Goal: Task Accomplishment & Management: Complete application form

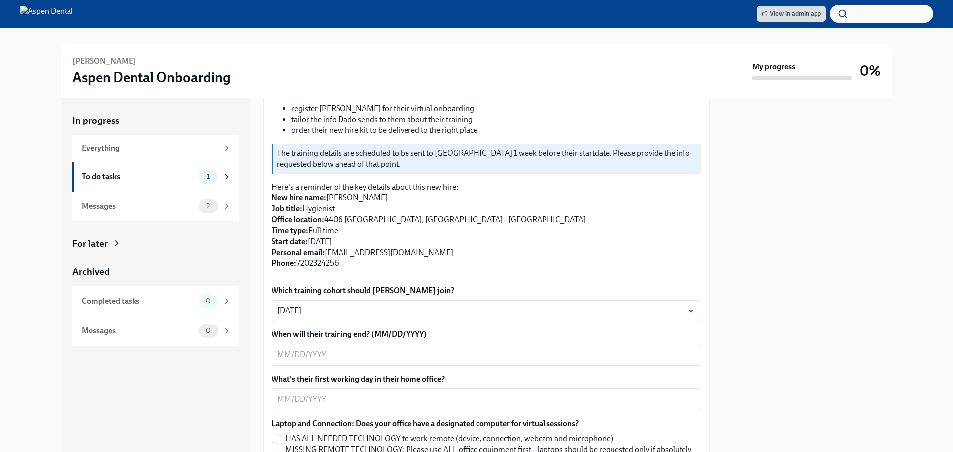
scroll to position [209, 0]
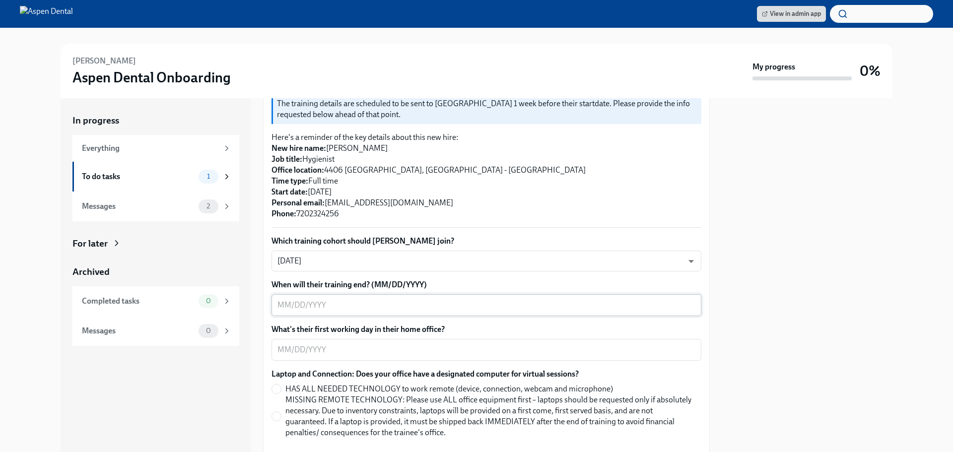
click at [385, 299] on textarea "When will their training end? (MM/DD/YYYY)" at bounding box center [486, 305] width 418 height 12
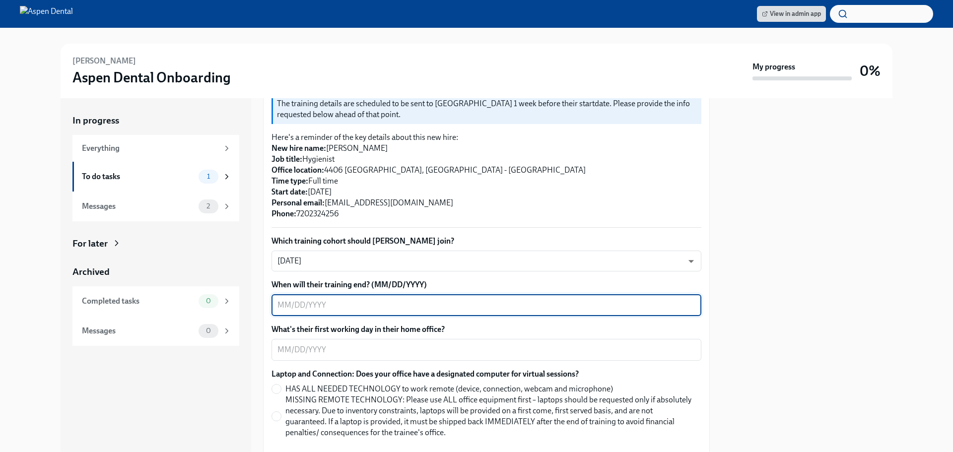
click at [316, 299] on textarea "When will their training end? (MM/DD/YYYY)" at bounding box center [486, 305] width 418 height 12
type textarea "0"
type textarea "[DATE]"
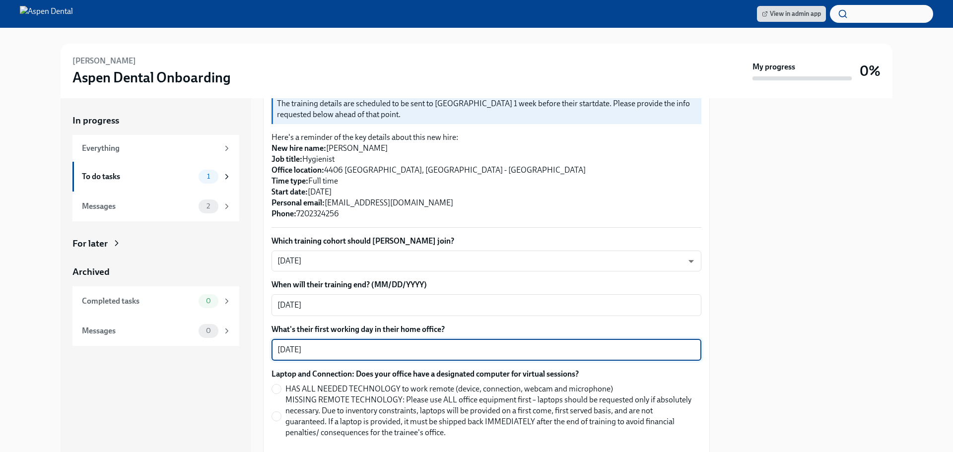
type textarea "[DATE]"
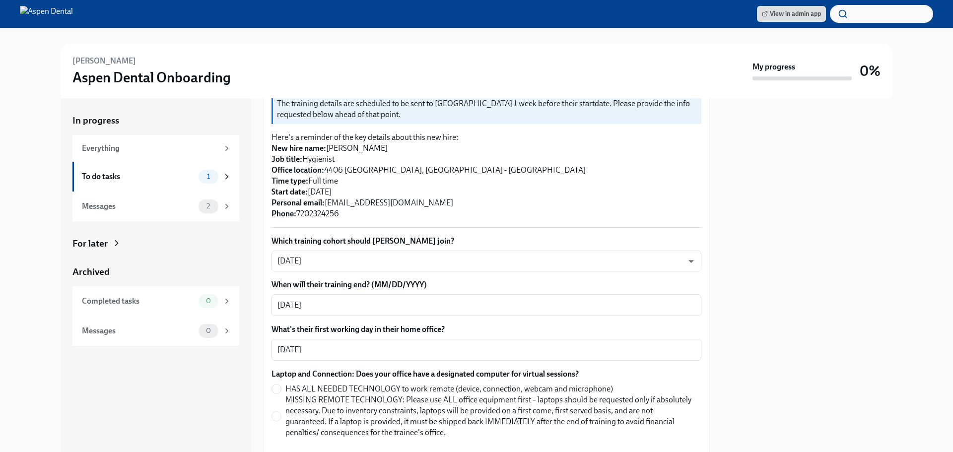
click at [286, 384] on span "HAS ALL NEEDED TECHNOLOGY to work remote (device, connection, webcam and microp…" at bounding box center [448, 389] width 327 height 11
click at [281, 385] on input "HAS ALL NEEDED TECHNOLOGY to work remote (device, connection, webcam and microp…" at bounding box center [276, 389] width 9 height 9
radio input "true"
click at [282, 384] on label "HAS ALL NEEDED TECHNOLOGY to work remote (device, connection, webcam and microp…" at bounding box center [482, 389] width 422 height 11
click at [281, 385] on input "HAS ALL NEEDED TECHNOLOGY to work remote (device, connection, webcam and microp…" at bounding box center [276, 389] width 9 height 9
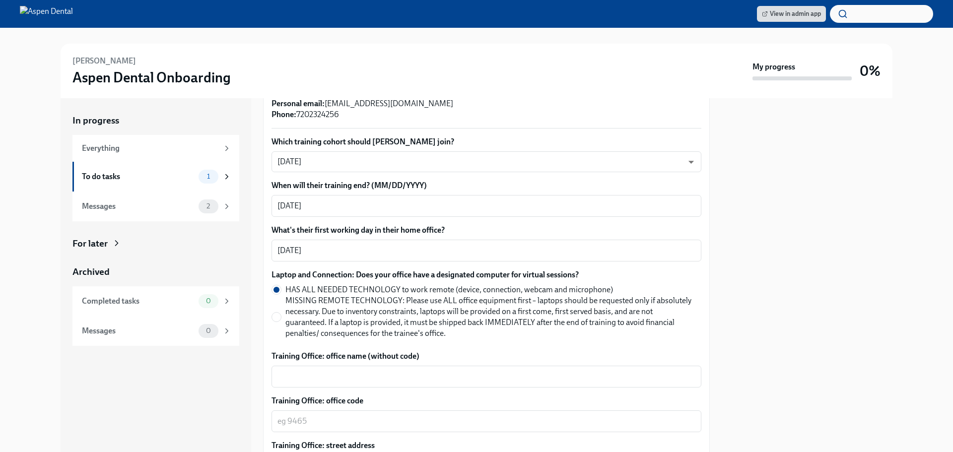
scroll to position [358, 0]
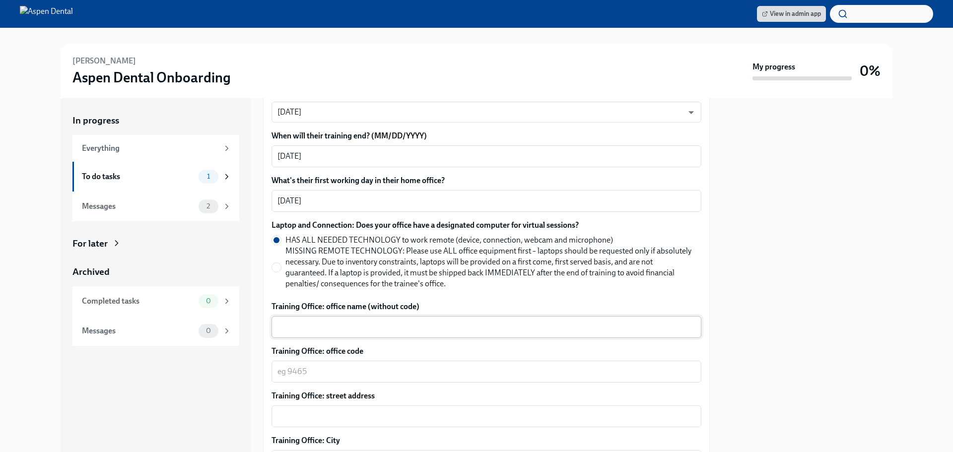
click at [377, 321] on textarea "Training Office: office name (without code)" at bounding box center [486, 327] width 418 height 12
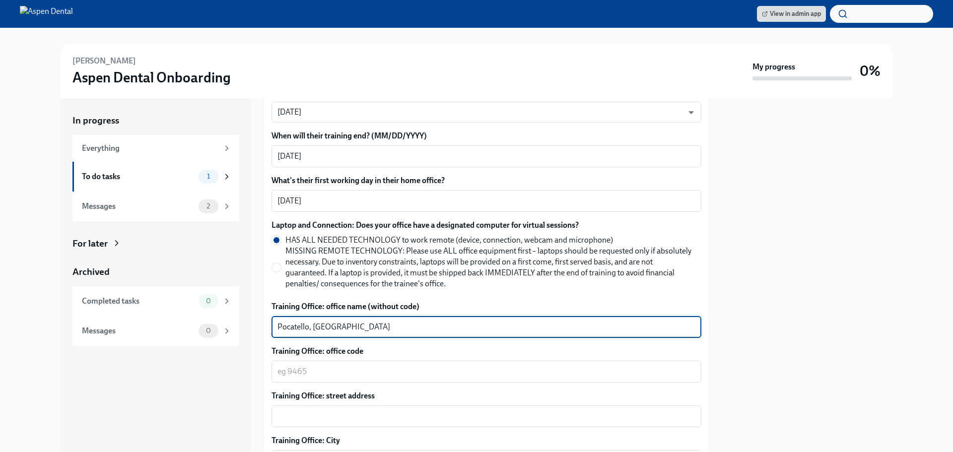
type textarea "Pocatello, [GEOGRAPHIC_DATA]"
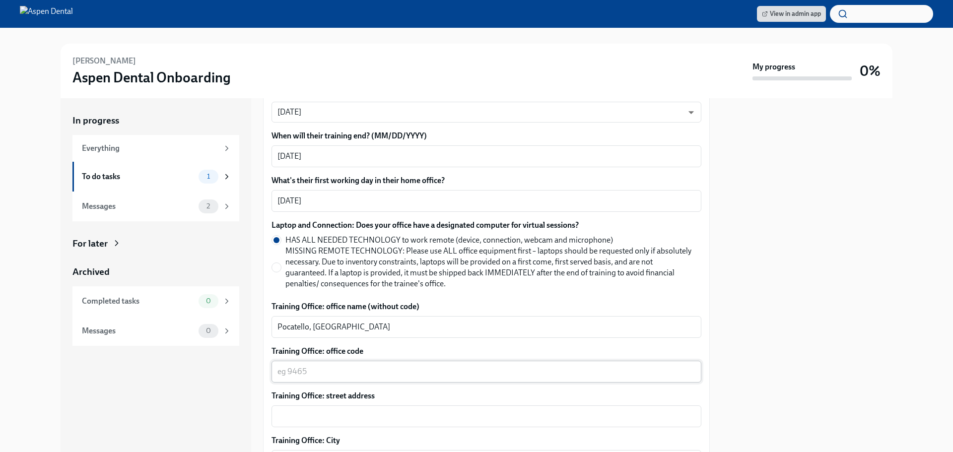
click at [363, 366] on textarea "Training Office: office code" at bounding box center [486, 372] width 418 height 12
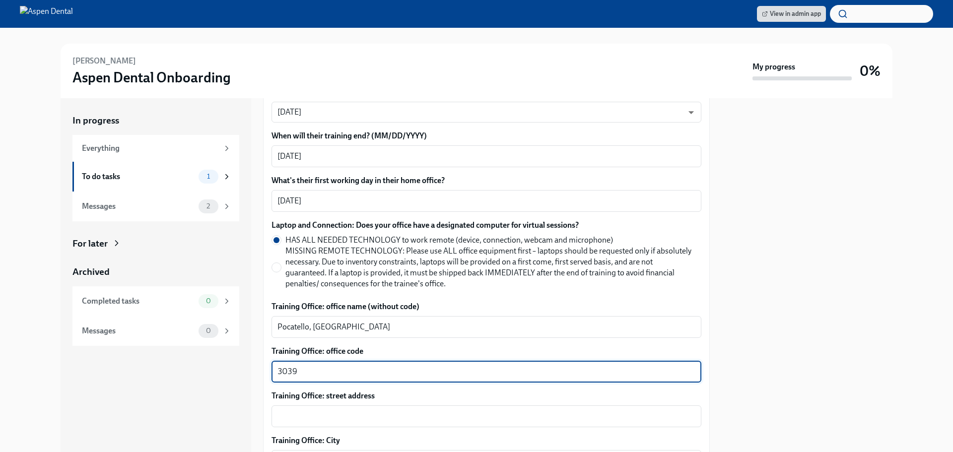
type textarea "3039"
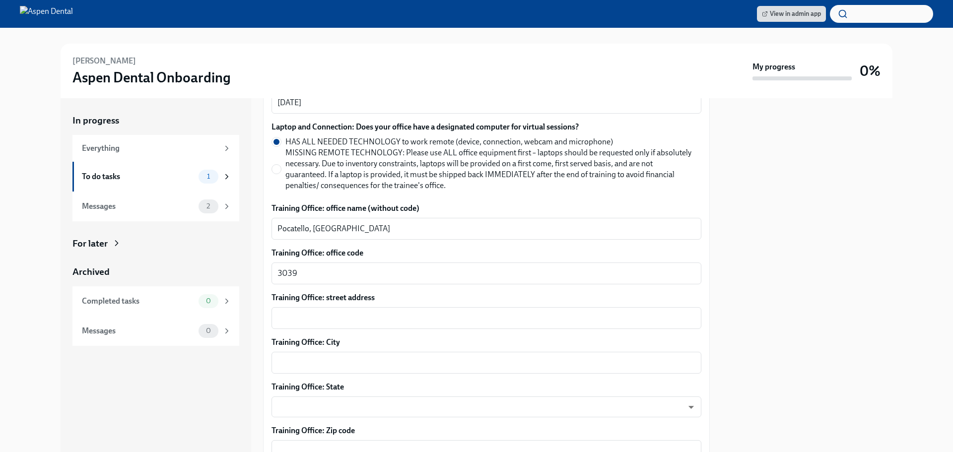
scroll to position [457, 0]
click at [313, 356] on textarea "Training Office: City" at bounding box center [486, 362] width 418 height 12
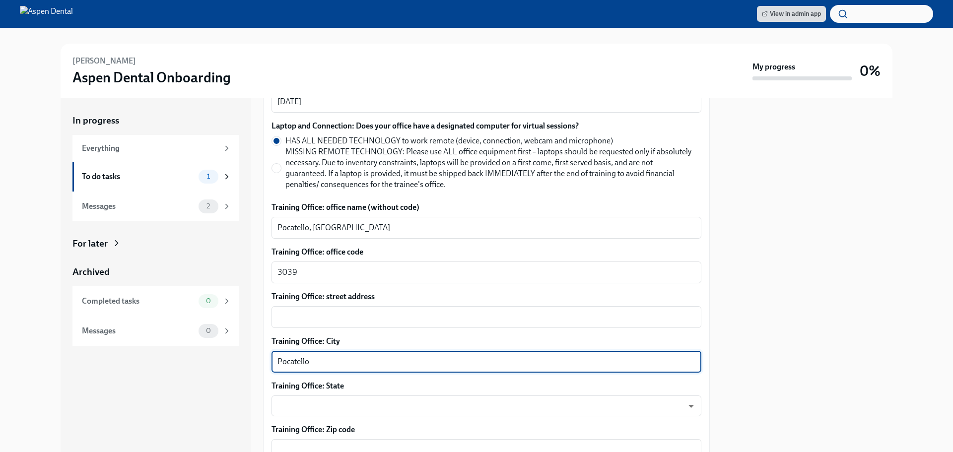
type textarea "Pocatello"
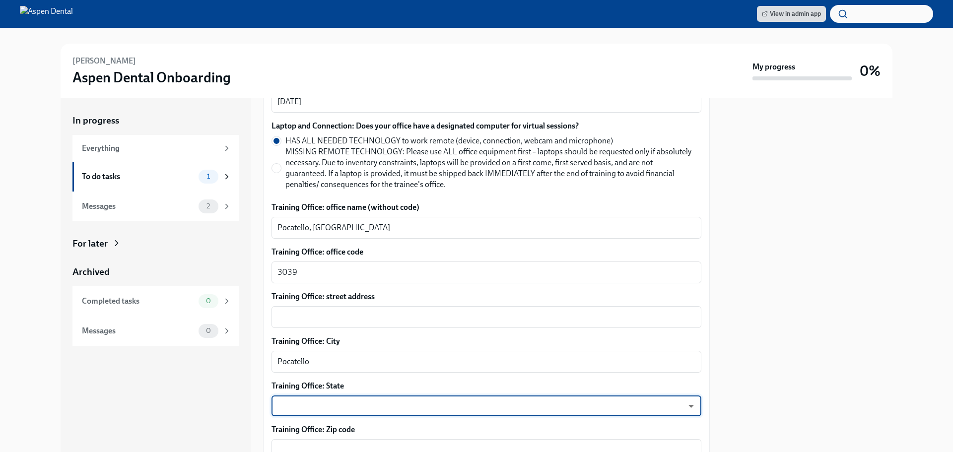
click at [318, 403] on body "View in admin app [PERSON_NAME] Aspen Dental Onboarding My progress 0% In progr…" at bounding box center [476, 226] width 953 height 452
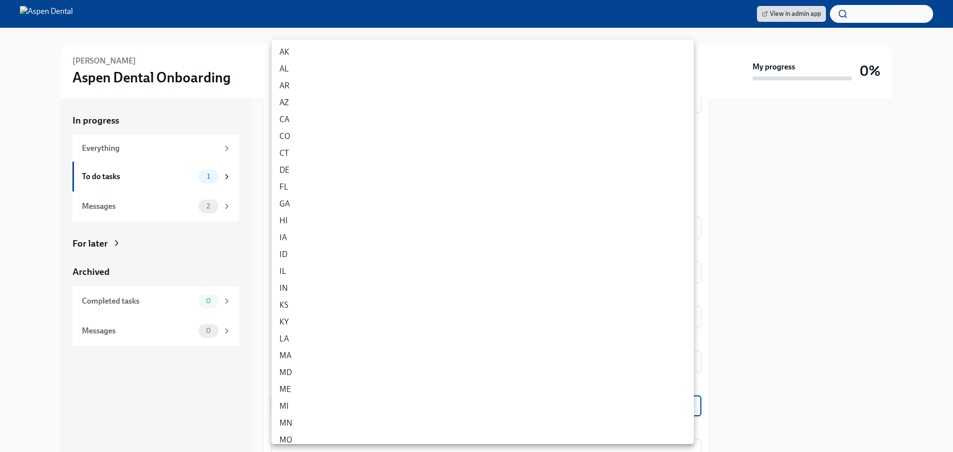
click at [309, 247] on li "ID" at bounding box center [482, 254] width 422 height 17
type input "eqf8qn22p"
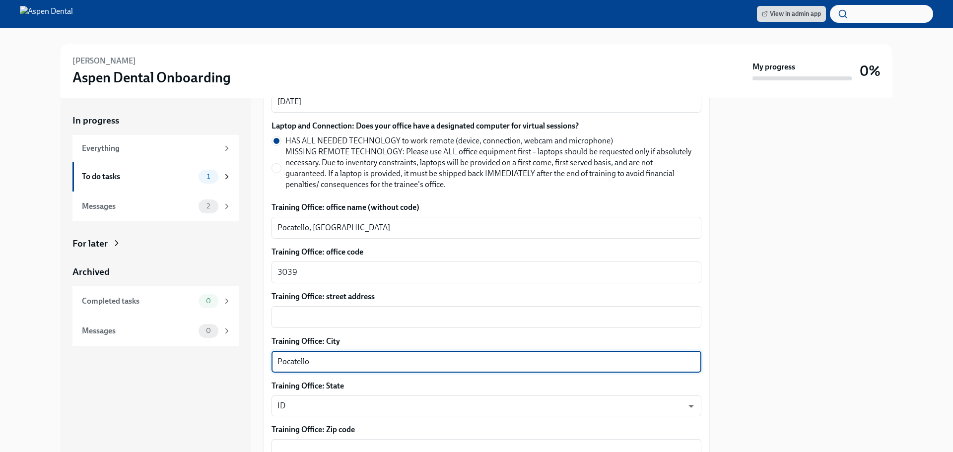
drag, startPoint x: 323, startPoint y: 354, endPoint x: 252, endPoint y: 354, distance: 71.0
click at [252, 354] on div "In progress Everything To do tasks 1 Messages 2 For later Archived Completed ta…" at bounding box center [477, 275] width 832 height 354
type textarea "Pocatello"
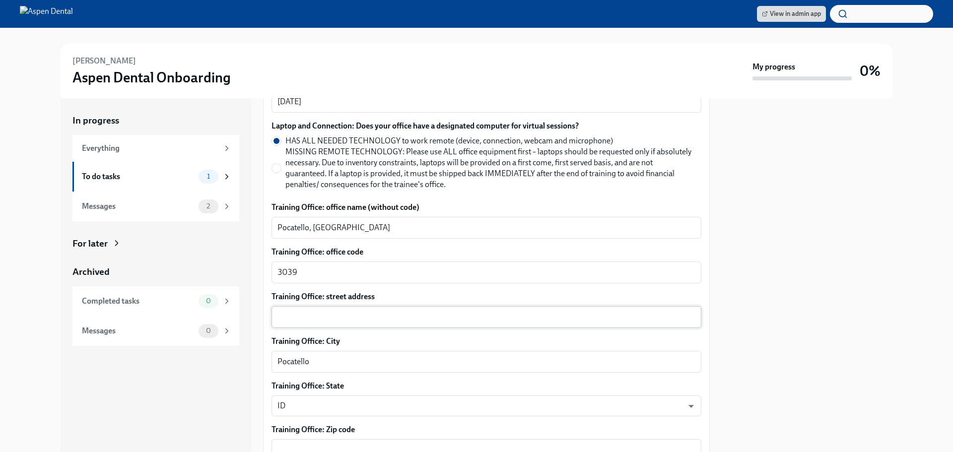
click at [363, 311] on textarea "Training Office: street address" at bounding box center [486, 317] width 418 height 12
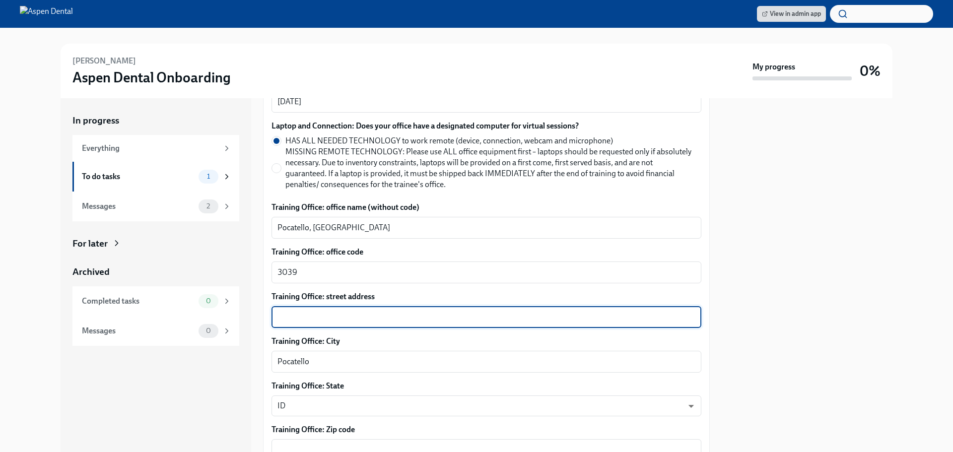
paste textarea "[STREET_ADDRESS]"
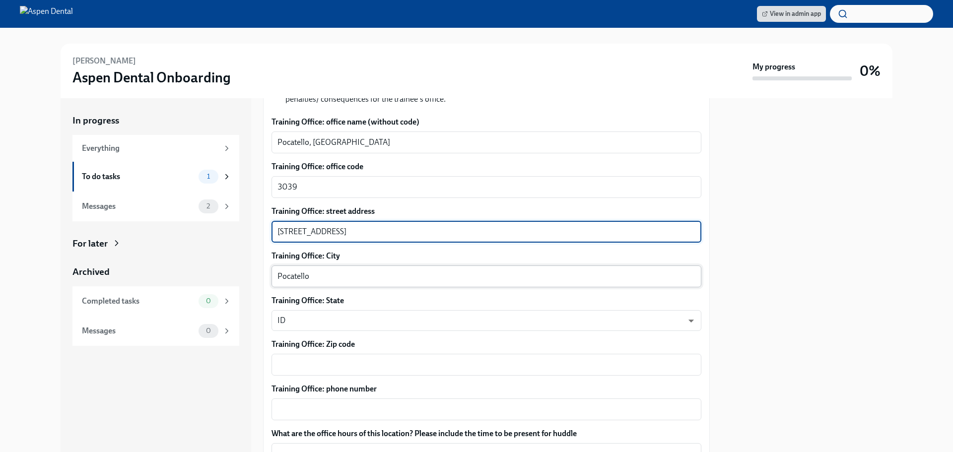
scroll to position [556, 0]
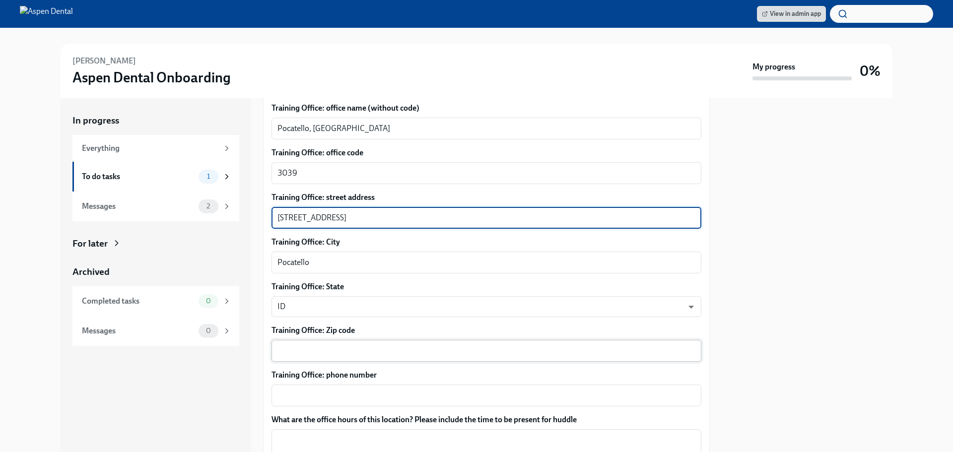
type textarea "[STREET_ADDRESS]"
click at [383, 345] on textarea "Training Office: Zip code" at bounding box center [486, 351] width 418 height 12
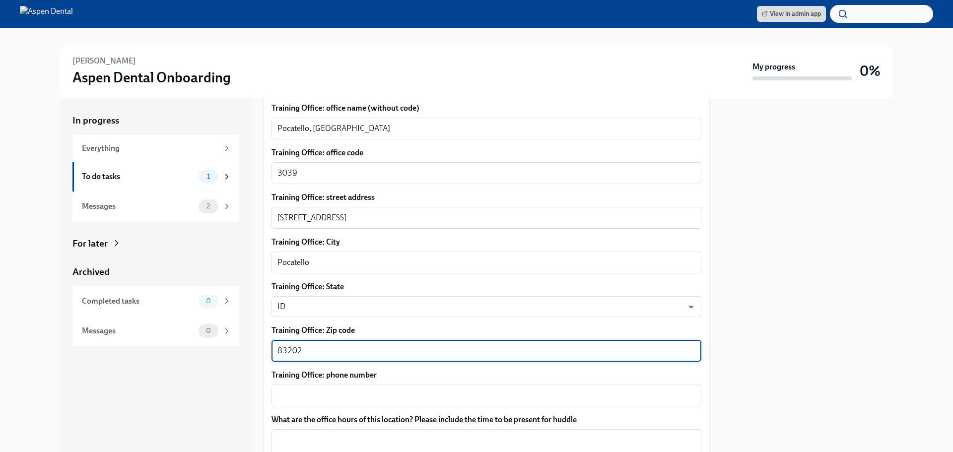
type textarea "83202"
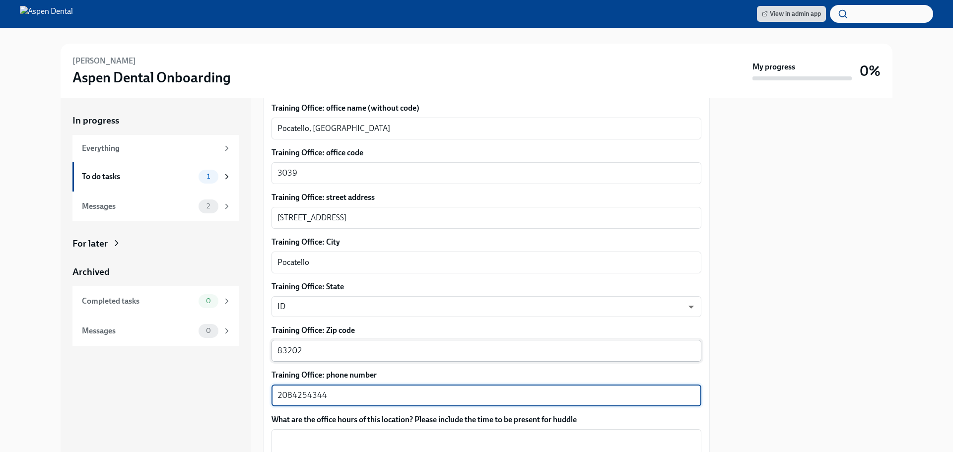
type textarea "2084254344"
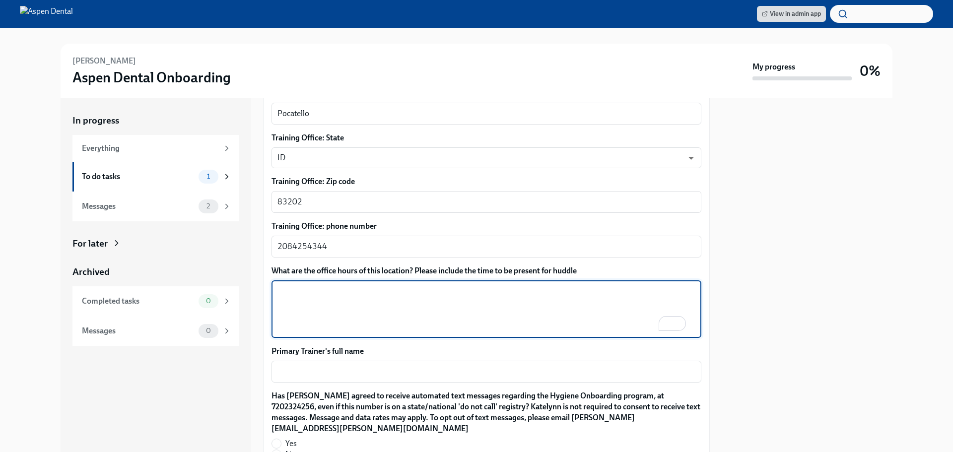
scroll to position [705, 0]
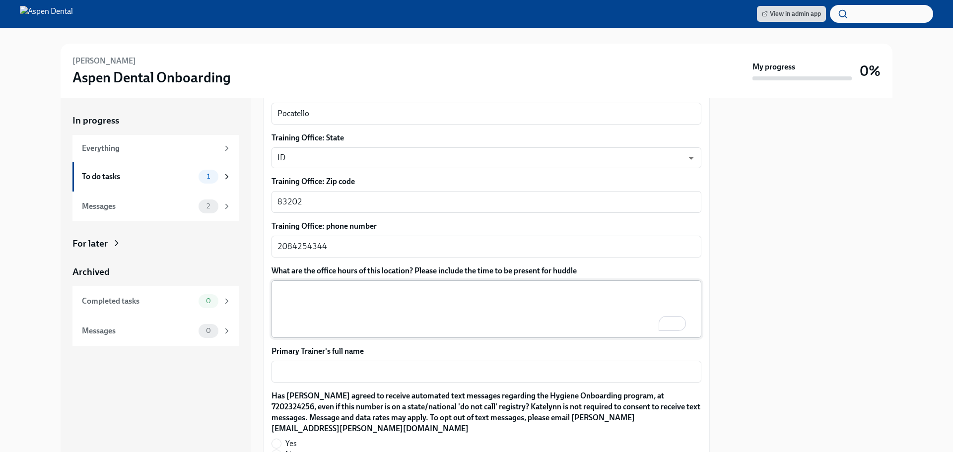
click at [335, 309] on textarea "What are the office hours of this location? Please include the time to be prese…" at bounding box center [486, 309] width 418 height 48
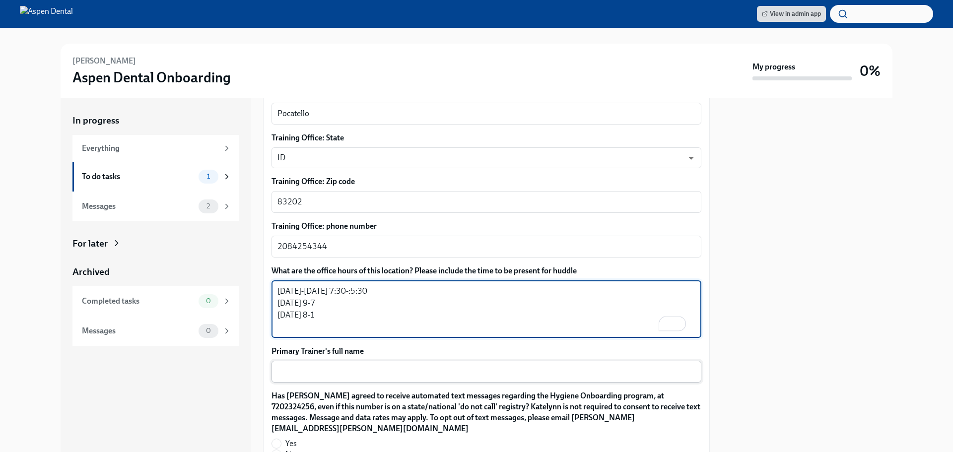
type textarea "[DATE]-[DATE] 7:30-:5:30 [DATE] 9-7 [DATE] 8-1"
click at [352, 366] on textarea "Primary Trainer's full name" at bounding box center [486, 372] width 418 height 12
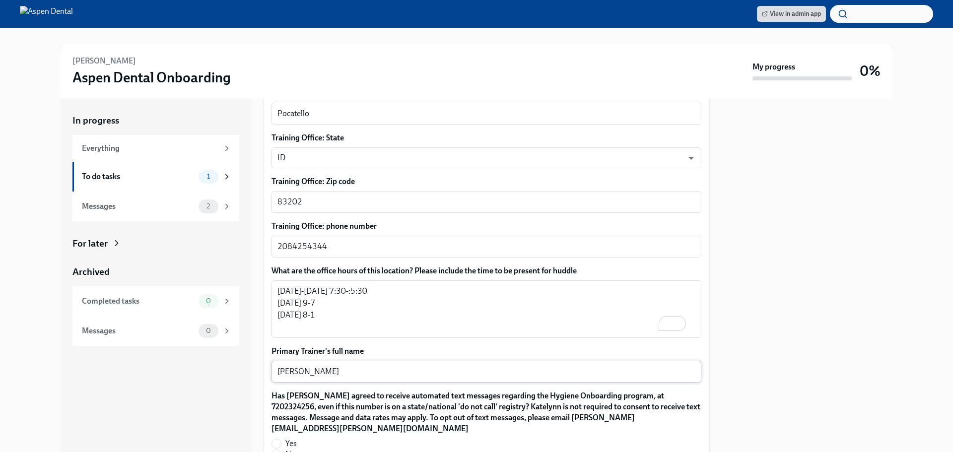
click at [330, 366] on textarea "[PERSON_NAME]" at bounding box center [486, 372] width 418 height 12
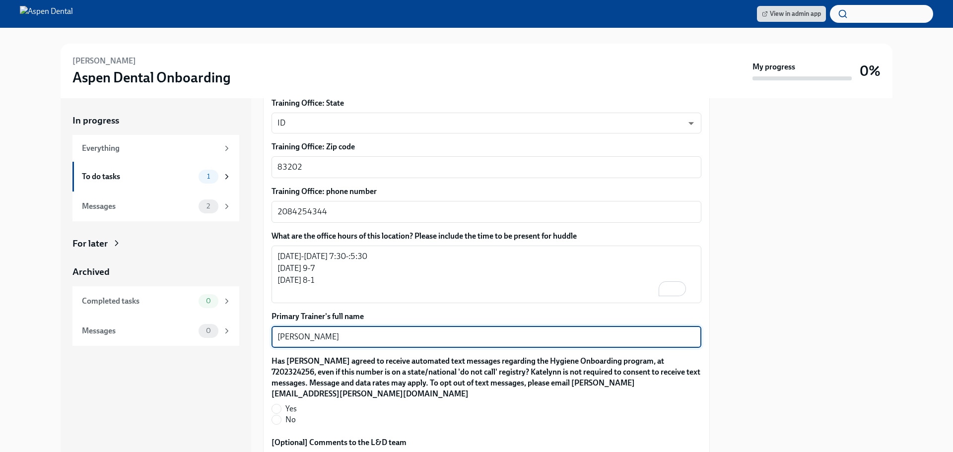
scroll to position [755, 0]
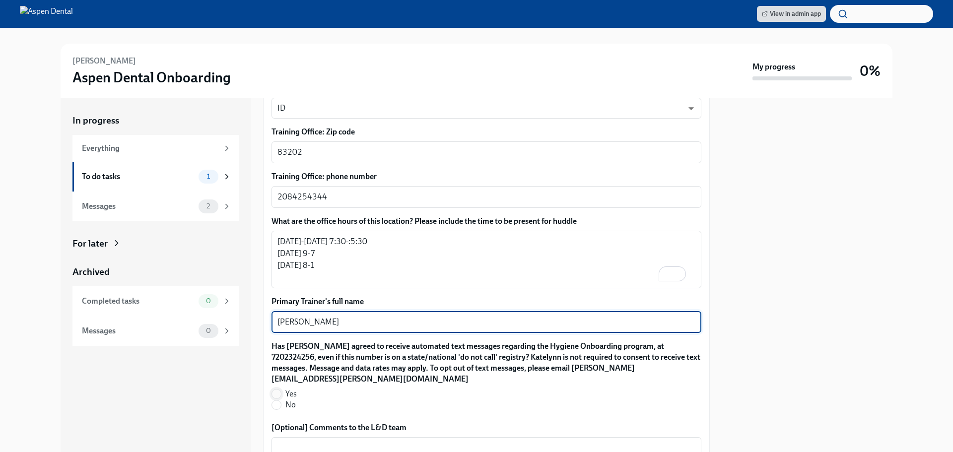
type textarea "[PERSON_NAME]"
click at [276, 389] on input "Yes" at bounding box center [276, 393] width 9 height 9
radio input "true"
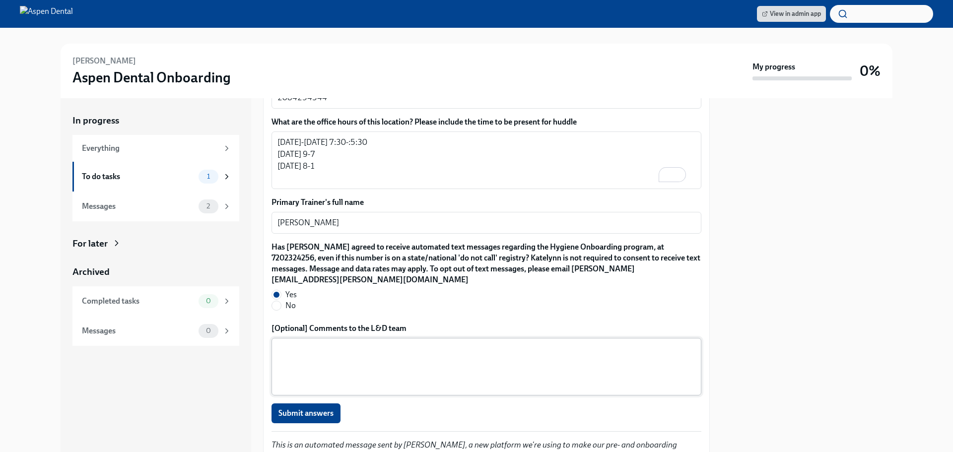
scroll to position [904, 0]
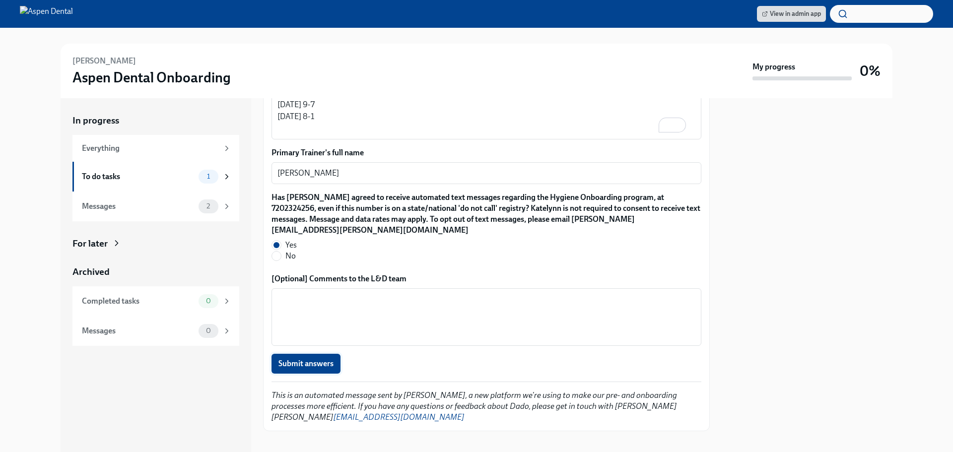
click at [313, 359] on span "Submit answers" at bounding box center [305, 364] width 55 height 10
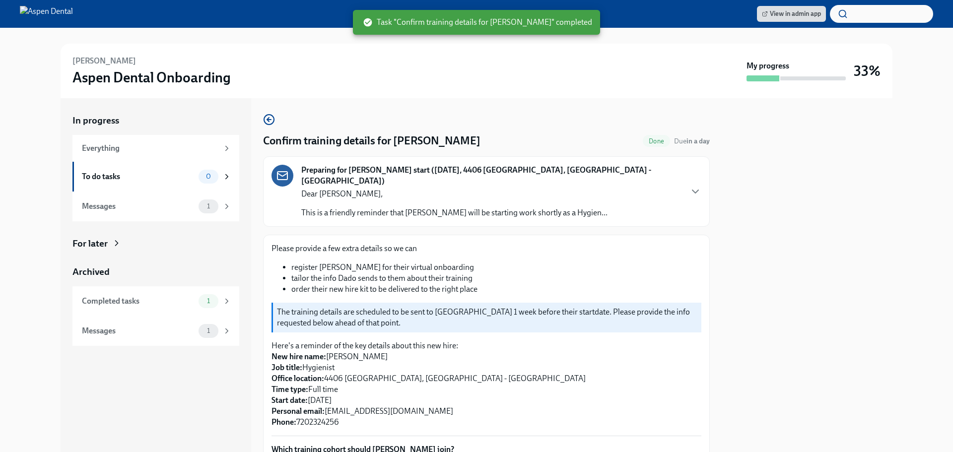
scroll to position [0, 0]
